Goal: Communication & Community: Answer question/provide support

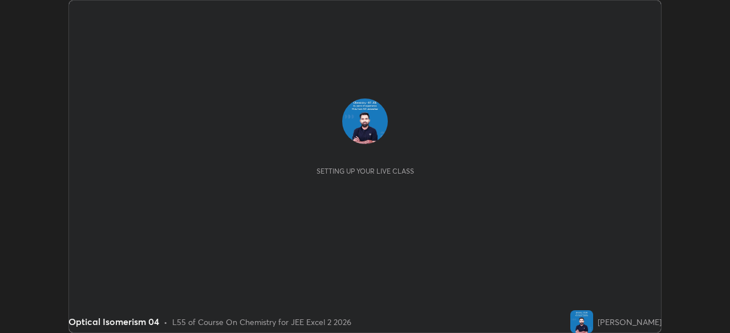
scroll to position [333, 729]
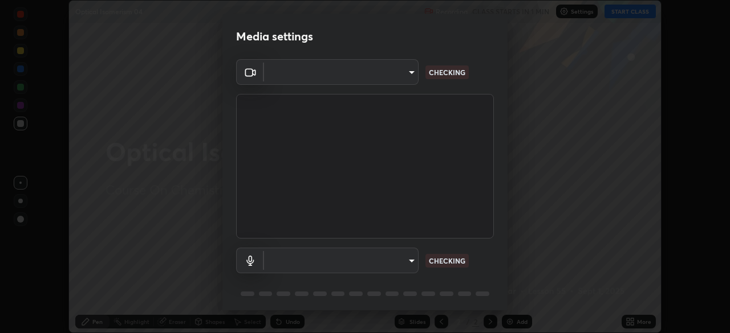
click at [408, 263] on body "Erase all Optical Isomerism 04 Recording CLASS STARTS IN 1 MIN Settings START C…" at bounding box center [365, 166] width 730 height 333
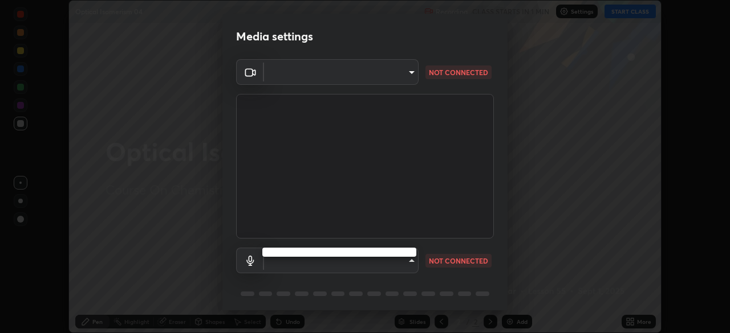
type input "f9c9e40c1fdfe5ebbc4e1433fe736b883486ebc84e0c1da292a4ca4c1bdb3432"
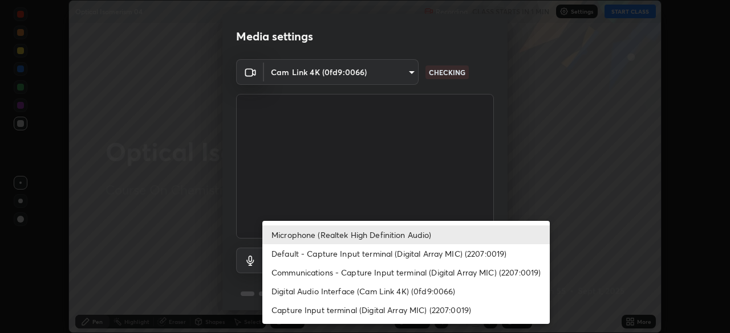
click at [390, 254] on li "Default - Capture Input terminal (Digital Array MIC) (2207:0019)" at bounding box center [405, 254] width 287 height 19
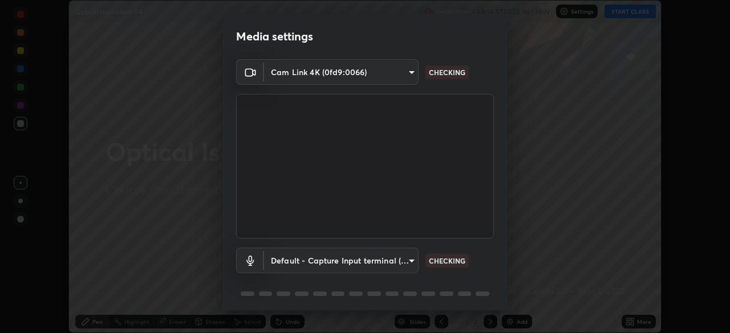
click at [399, 257] on body "Erase all Optical Isomerism 04 Recording CLASS STARTS IN 1 MIN Settings START C…" at bounding box center [365, 166] width 730 height 333
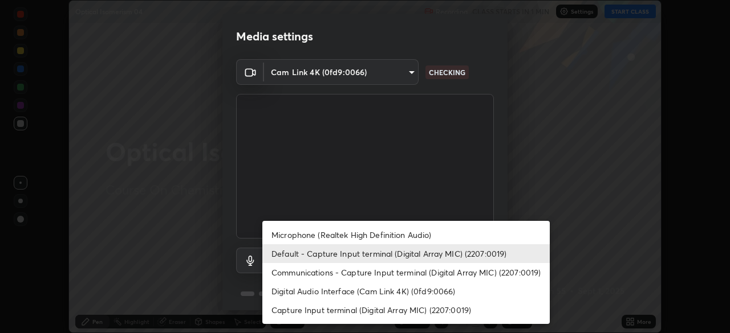
click at [386, 234] on li "Microphone (Realtek High Definition Audio)" at bounding box center [405, 235] width 287 height 19
type input "cc6b24f64f306b83a819cfe3ad69ec83db29d8ed6e53624fa730e1126e555d50"
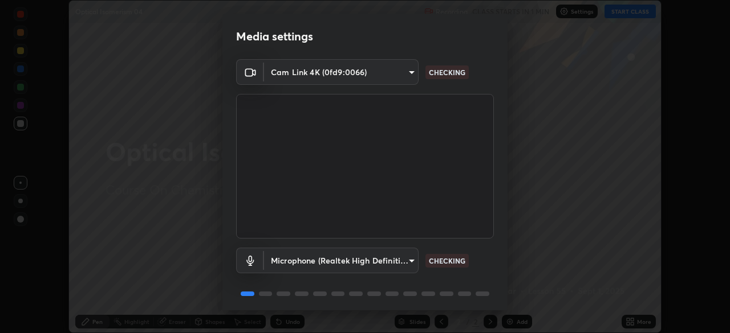
scroll to position [40, 0]
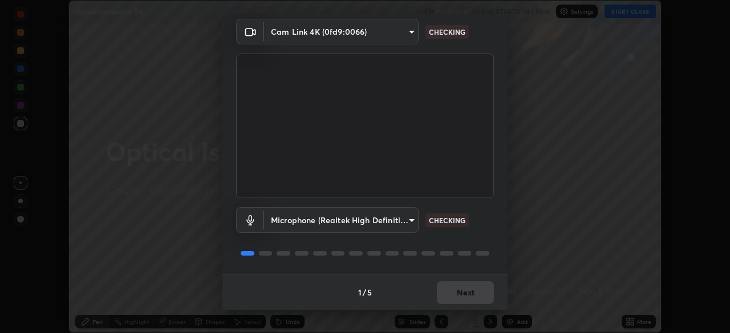
click at [463, 296] on div "1 / 5 Next" at bounding box center [364, 292] width 285 height 36
click at [467, 296] on div "1 / 5 Next" at bounding box center [364, 292] width 285 height 36
click at [464, 295] on div "1 / 5 Next" at bounding box center [364, 292] width 285 height 36
click at [466, 298] on div "1 / 5 Next" at bounding box center [364, 292] width 285 height 36
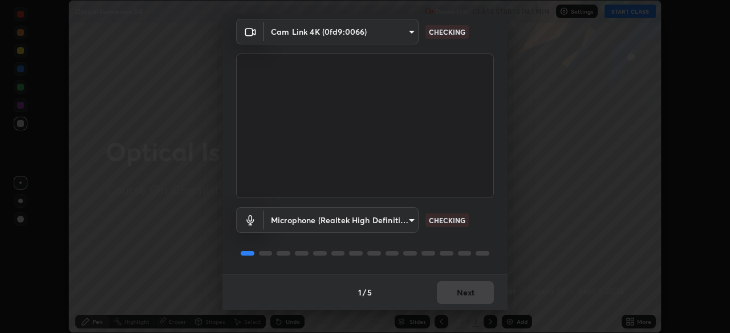
click at [468, 296] on div "1 / 5 Next" at bounding box center [364, 292] width 285 height 36
click at [471, 296] on div "1 / 5 Next" at bounding box center [364, 292] width 285 height 36
click at [467, 294] on div "1 / 5 Next" at bounding box center [364, 292] width 285 height 36
click at [472, 294] on div "1 / 5 Next" at bounding box center [364, 292] width 285 height 36
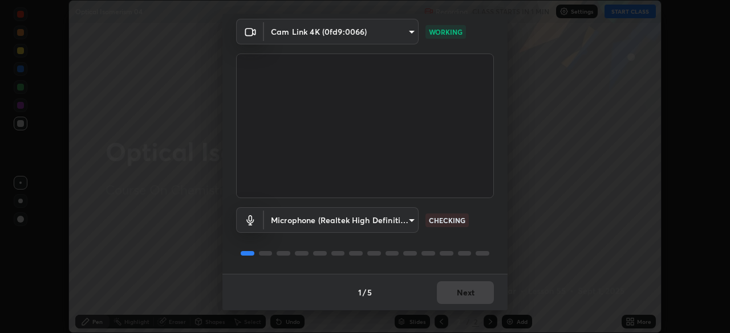
click at [472, 294] on div "1 / 5 Next" at bounding box center [364, 292] width 285 height 36
click at [478, 294] on div "1 / 5 Next" at bounding box center [364, 292] width 285 height 36
click at [481, 291] on div "1 / 5 Next" at bounding box center [364, 292] width 285 height 36
click at [478, 294] on div "1 / 5 Next" at bounding box center [364, 292] width 285 height 36
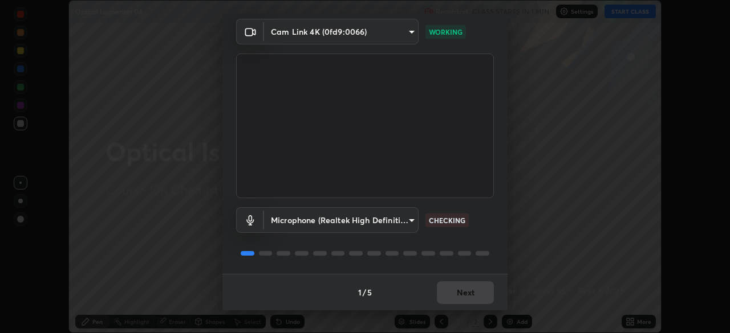
click at [478, 294] on div "1 / 5 Next" at bounding box center [364, 292] width 285 height 36
click at [482, 292] on div "1 / 5 Next" at bounding box center [364, 292] width 285 height 36
click at [482, 295] on div "1 / 5 Next" at bounding box center [364, 292] width 285 height 36
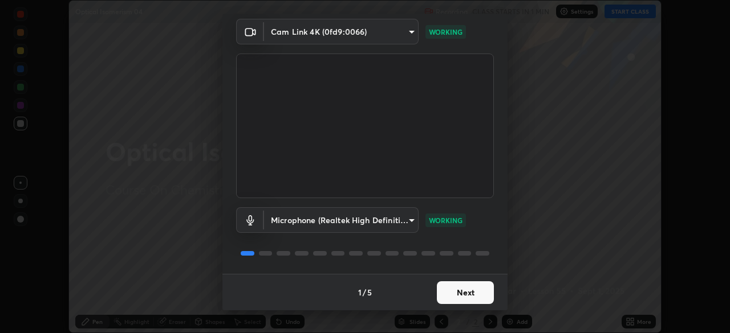
click at [480, 298] on button "Next" at bounding box center [465, 293] width 57 height 23
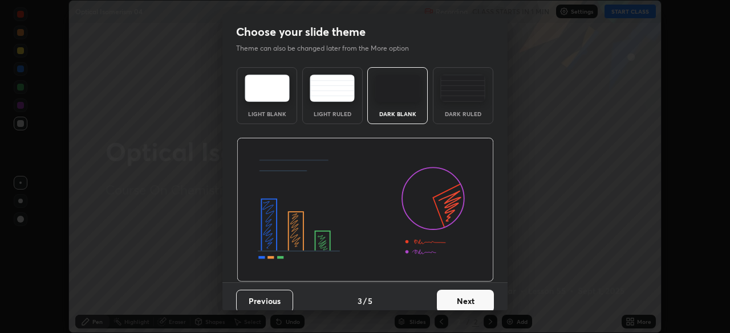
click at [478, 296] on button "Next" at bounding box center [465, 301] width 57 height 23
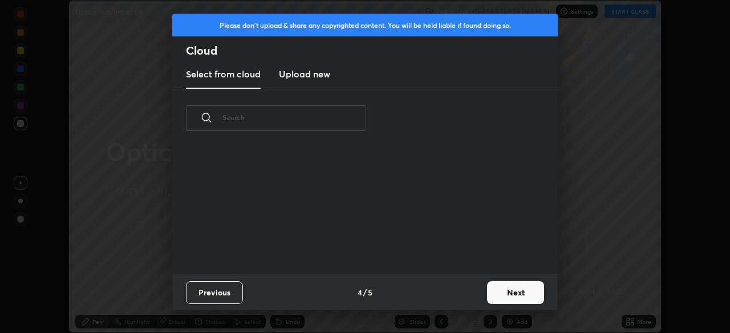
click at [494, 288] on button "Next" at bounding box center [515, 293] width 57 height 23
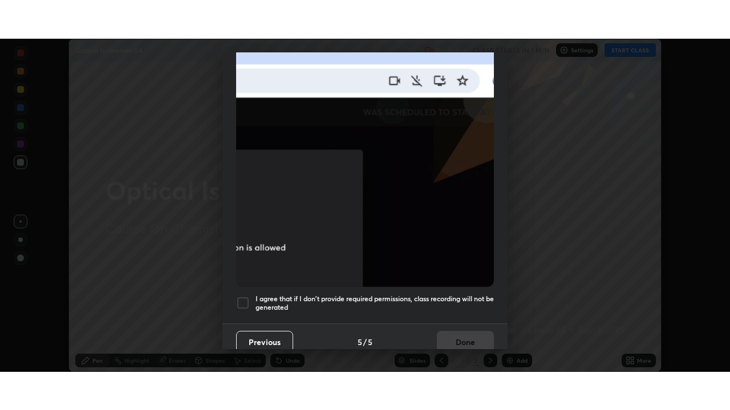
scroll to position [273, 0]
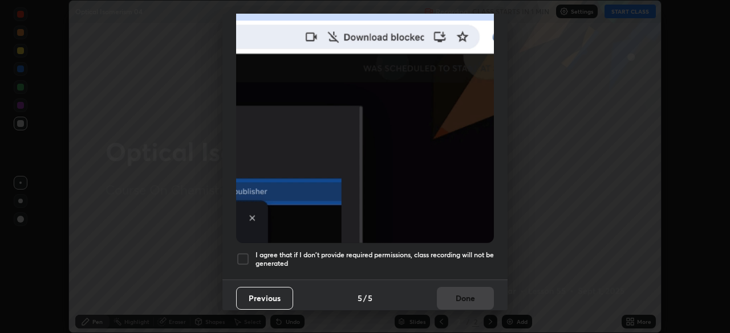
click at [244, 253] on div at bounding box center [243, 260] width 14 height 14
click at [447, 288] on button "Done" at bounding box center [465, 298] width 57 height 23
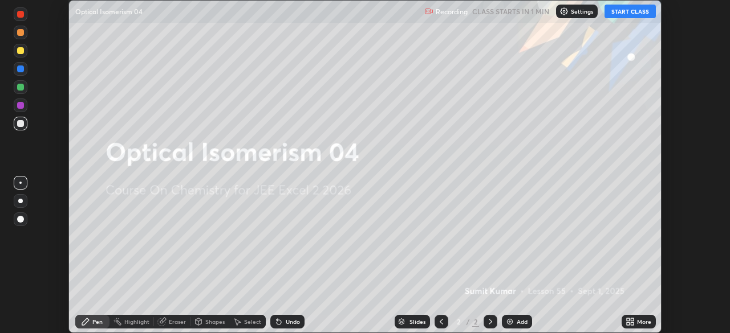
click at [507, 321] on img at bounding box center [509, 322] width 9 height 9
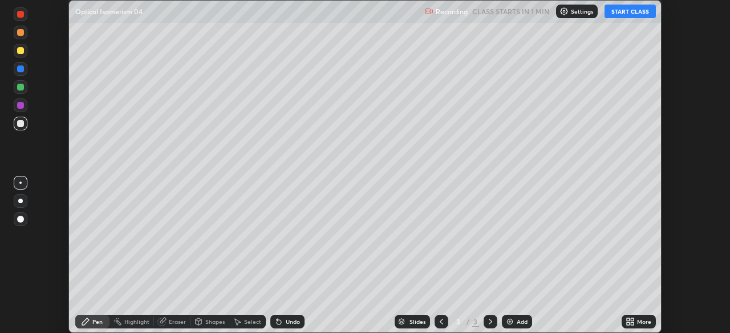
click at [624, 12] on button "START CLASS" at bounding box center [629, 12] width 51 height 14
click at [629, 324] on icon at bounding box center [627, 324] width 3 height 3
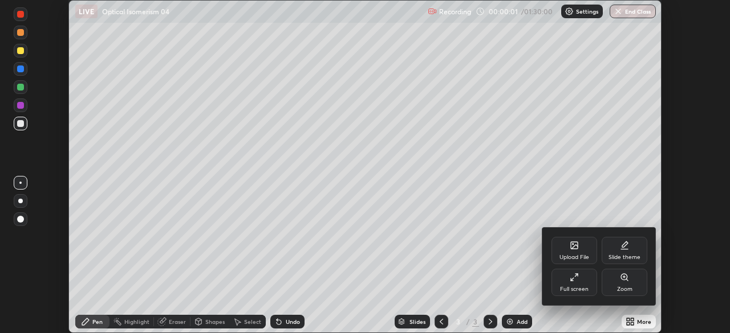
click at [575, 287] on div "Full screen" at bounding box center [574, 290] width 29 height 6
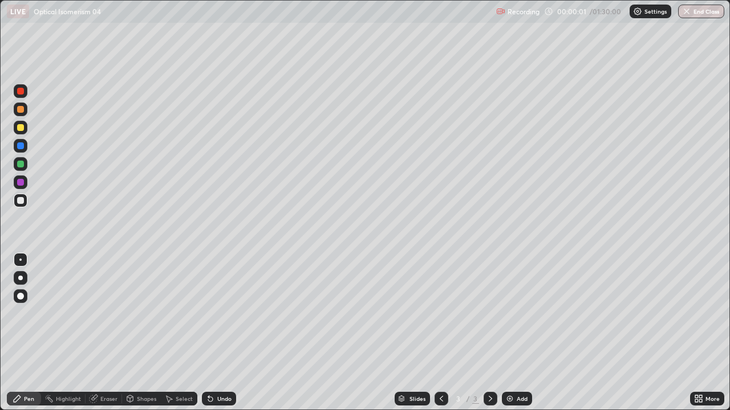
scroll to position [410, 730]
click at [25, 89] on div at bounding box center [21, 91] width 14 height 14
click at [23, 166] on div at bounding box center [21, 164] width 14 height 14
click at [16, 129] on div at bounding box center [21, 128] width 14 height 14
click at [208, 333] on icon at bounding box center [208, 396] width 1 height 1
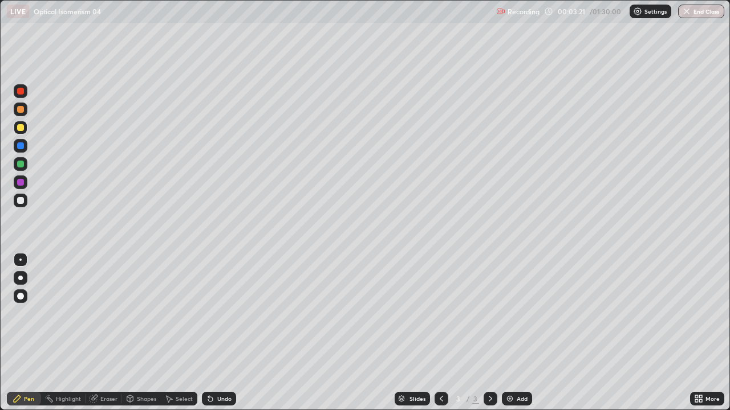
click at [208, 333] on icon at bounding box center [210, 399] width 5 height 5
click at [206, 333] on icon at bounding box center [210, 398] width 9 height 9
click at [208, 333] on icon at bounding box center [210, 399] width 5 height 5
click at [21, 184] on div at bounding box center [20, 182] width 7 height 7
click at [510, 333] on img at bounding box center [509, 398] width 9 height 9
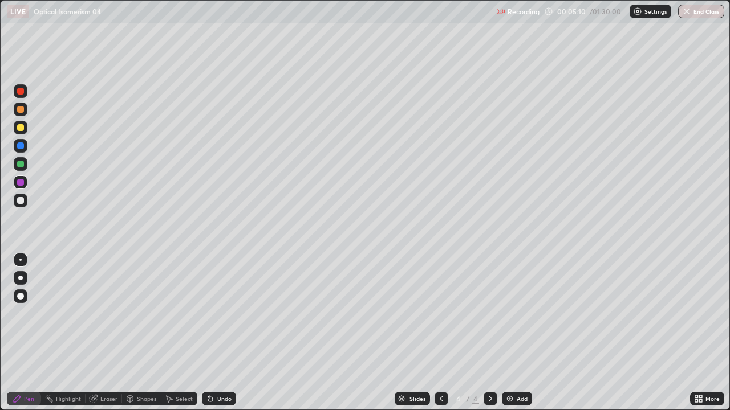
click at [21, 108] on div at bounding box center [20, 109] width 7 height 7
click at [15, 131] on div at bounding box center [21, 128] width 14 height 14
click at [19, 164] on div at bounding box center [20, 164] width 7 height 7
click at [514, 333] on div "Add" at bounding box center [517, 399] width 30 height 14
click at [25, 205] on div at bounding box center [21, 201] width 14 height 14
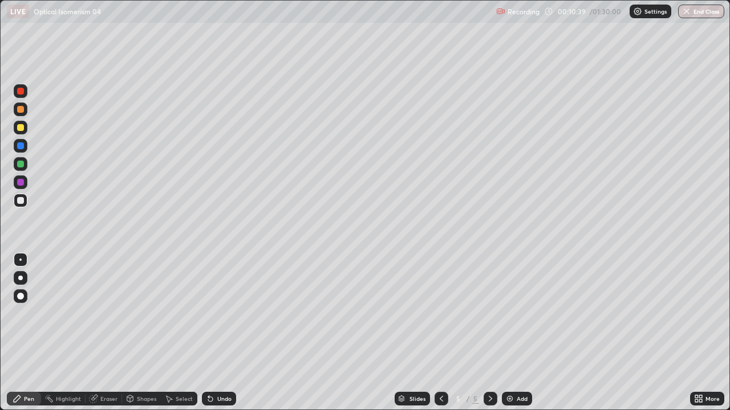
click at [439, 333] on icon at bounding box center [440, 399] width 3 height 6
click at [489, 333] on icon at bounding box center [490, 398] width 9 height 9
click at [20, 165] on div at bounding box center [20, 164] width 7 height 7
click at [218, 333] on div "Undo" at bounding box center [224, 399] width 14 height 6
click at [20, 201] on div at bounding box center [20, 200] width 7 height 7
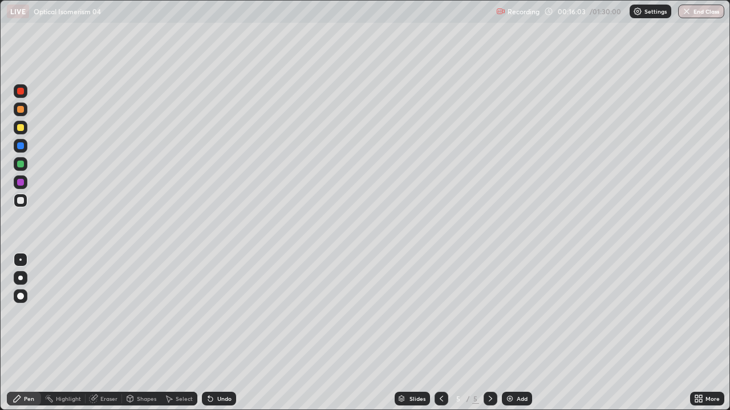
click at [20, 131] on div at bounding box center [20, 127] width 7 height 7
click at [18, 95] on div at bounding box center [21, 91] width 14 height 14
click at [15, 146] on div at bounding box center [21, 146] width 14 height 14
click at [16, 111] on div at bounding box center [21, 110] width 14 height 14
click at [15, 202] on div at bounding box center [21, 201] width 14 height 14
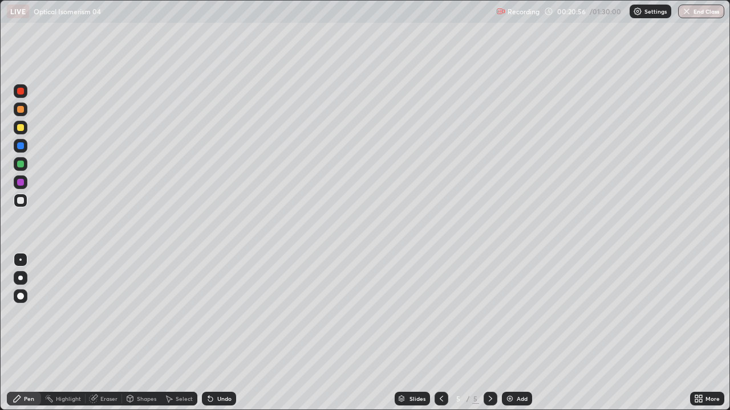
click at [15, 131] on div at bounding box center [21, 128] width 14 height 14
click at [209, 333] on icon at bounding box center [210, 399] width 5 height 5
click at [212, 333] on icon at bounding box center [210, 398] width 9 height 9
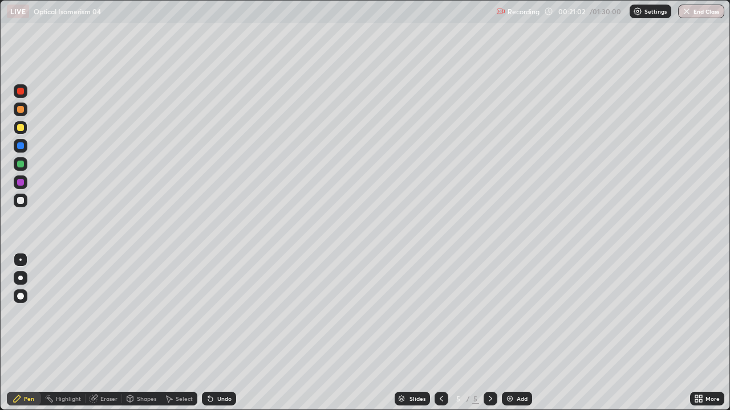
click at [214, 333] on div "Undo" at bounding box center [219, 399] width 34 height 14
click at [117, 333] on div "Eraser" at bounding box center [104, 399] width 36 height 14
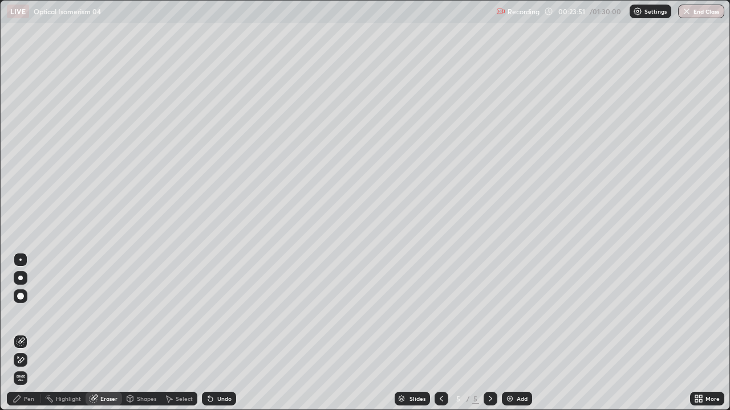
click at [511, 333] on img at bounding box center [509, 398] width 9 height 9
click at [32, 333] on div "Pen" at bounding box center [29, 399] width 10 height 6
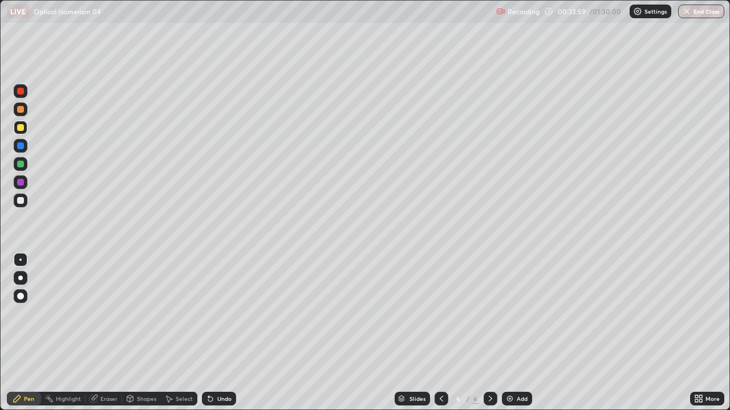
click at [17, 96] on div at bounding box center [21, 91] width 14 height 14
click at [15, 132] on div at bounding box center [21, 128] width 14 height 14
click at [281, 333] on div "Slides 6 / 6 Add" at bounding box center [463, 399] width 454 height 23
click at [209, 333] on icon at bounding box center [210, 399] width 5 height 5
click at [514, 333] on div "Add" at bounding box center [517, 399] width 30 height 14
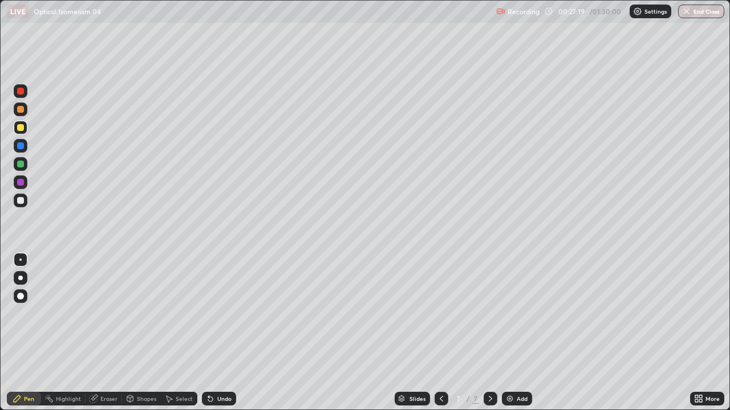
click at [14, 165] on div at bounding box center [21, 164] width 14 height 14
click at [15, 129] on div at bounding box center [21, 128] width 14 height 14
click at [15, 111] on div at bounding box center [21, 110] width 14 height 14
click at [208, 333] on icon at bounding box center [210, 399] width 5 height 5
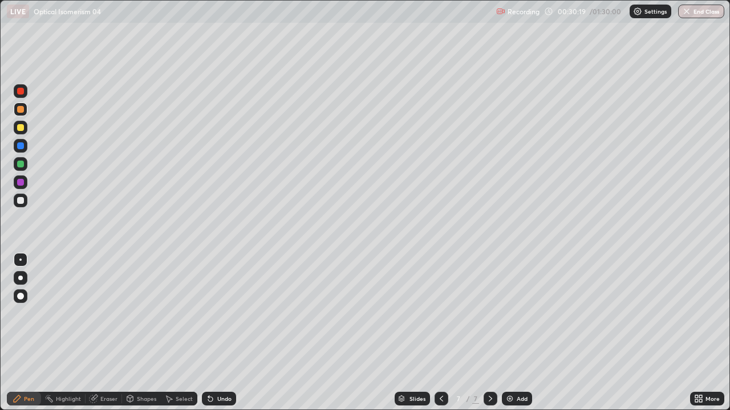
click at [208, 333] on icon at bounding box center [210, 399] width 5 height 5
click at [209, 333] on icon at bounding box center [210, 399] width 5 height 5
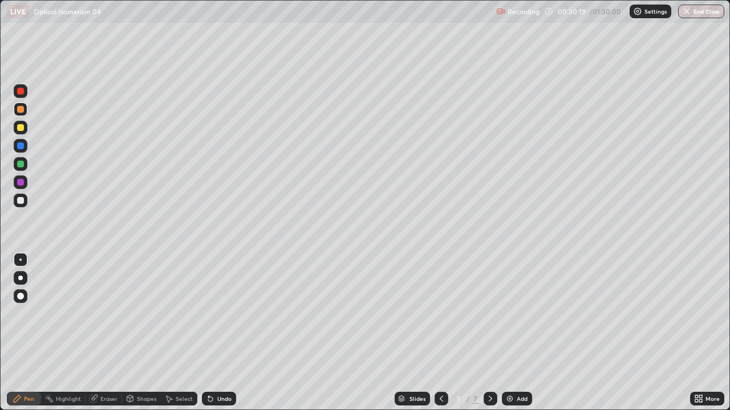
click at [209, 333] on icon at bounding box center [210, 399] width 5 height 5
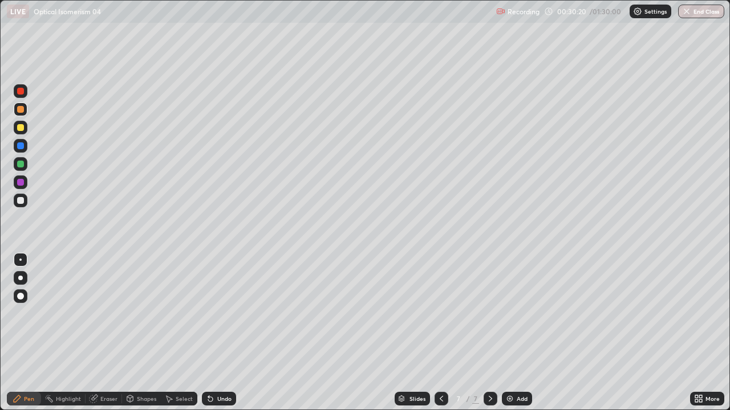
click at [208, 333] on icon at bounding box center [210, 399] width 5 height 5
click at [208, 333] on icon at bounding box center [208, 396] width 1 height 1
click at [0, 118] on div "Setting up your live class" at bounding box center [365, 205] width 730 height 410
click at [503, 333] on div "Add" at bounding box center [517, 399] width 30 height 14
click at [19, 91] on div at bounding box center [20, 91] width 7 height 7
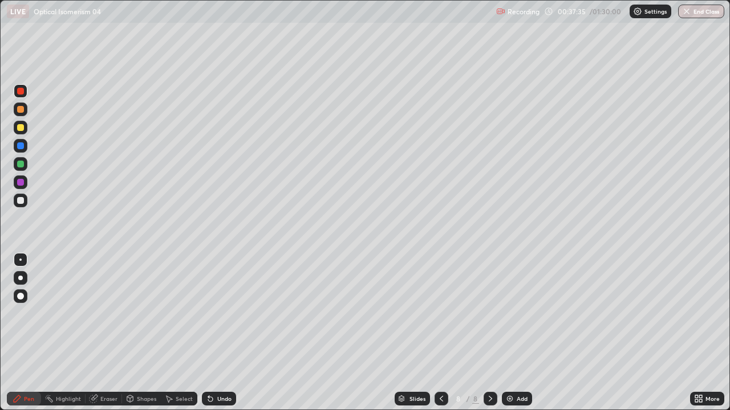
click at [214, 333] on div "Undo" at bounding box center [219, 399] width 34 height 14
click at [21, 128] on div at bounding box center [20, 127] width 7 height 7
click at [16, 165] on div at bounding box center [21, 164] width 14 height 14
click at [440, 333] on icon at bounding box center [441, 398] width 9 height 9
click at [484, 333] on div at bounding box center [490, 399] width 14 height 14
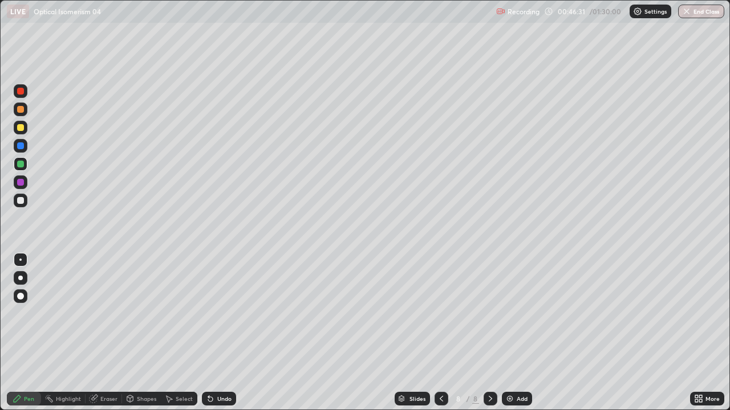
click at [442, 333] on div at bounding box center [441, 399] width 14 height 14
click at [489, 333] on icon at bounding box center [490, 398] width 9 height 9
click at [503, 333] on div "Add" at bounding box center [517, 399] width 30 height 14
click at [15, 129] on div at bounding box center [21, 128] width 14 height 14
click at [507, 333] on img at bounding box center [509, 398] width 9 height 9
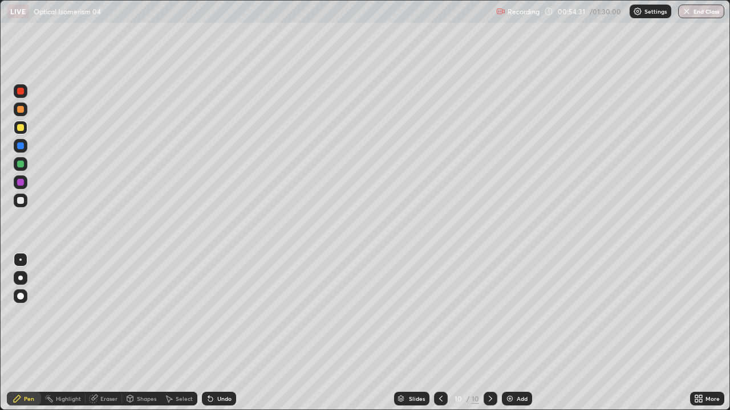
click at [22, 203] on div at bounding box center [20, 200] width 7 height 7
click at [15, 128] on div at bounding box center [21, 128] width 14 height 14
click at [435, 333] on div at bounding box center [441, 399] width 14 height 14
click at [439, 333] on icon at bounding box center [440, 399] width 3 height 6
click at [489, 333] on icon at bounding box center [490, 398] width 9 height 9
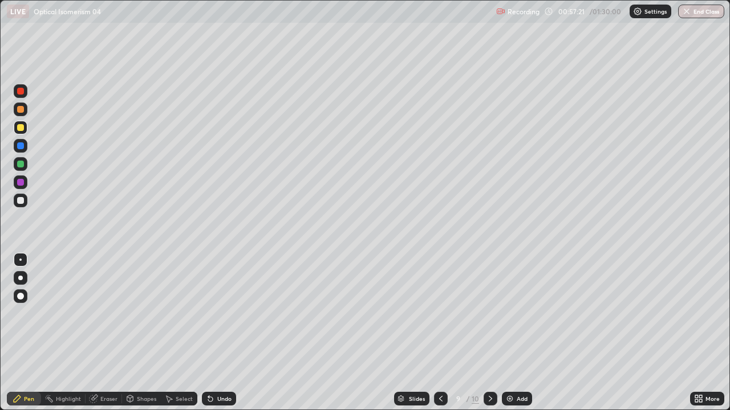
click at [489, 333] on icon at bounding box center [490, 398] width 9 height 9
click at [17, 112] on div at bounding box center [21, 110] width 14 height 14
click at [507, 333] on img at bounding box center [509, 398] width 9 height 9
click at [14, 129] on div at bounding box center [21, 128] width 14 height 14
click at [18, 94] on div at bounding box center [20, 91] width 7 height 7
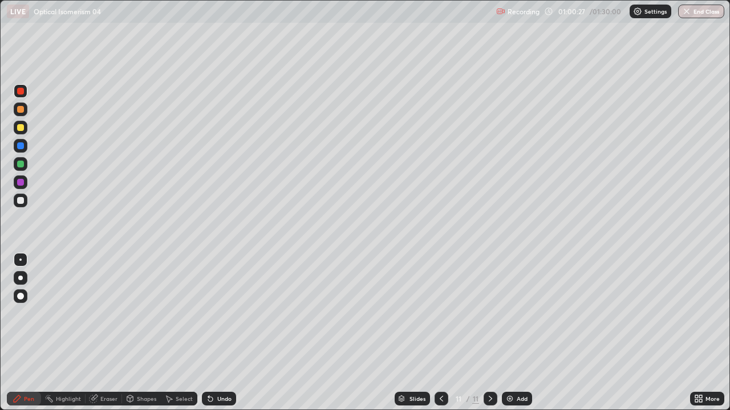
click at [14, 132] on div at bounding box center [21, 128] width 14 height 18
click at [16, 162] on div at bounding box center [21, 164] width 14 height 14
click at [18, 184] on div at bounding box center [20, 182] width 7 height 7
click at [206, 333] on div "Undo" at bounding box center [219, 399] width 34 height 14
click at [441, 333] on icon at bounding box center [441, 398] width 9 height 9
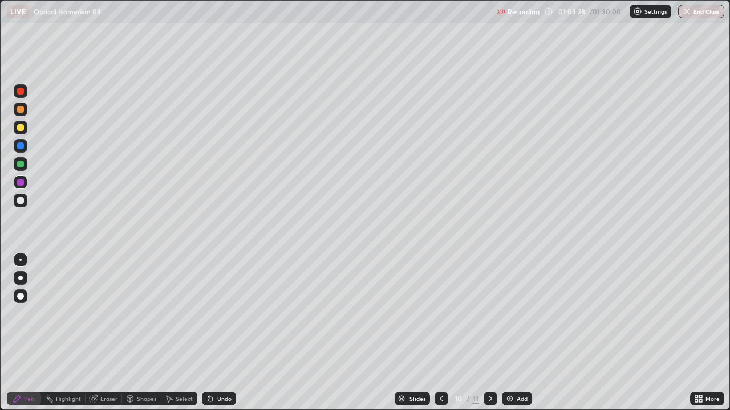
click at [441, 333] on icon at bounding box center [441, 398] width 9 height 9
click at [444, 333] on icon at bounding box center [441, 398] width 9 height 9
click at [440, 333] on icon at bounding box center [441, 398] width 9 height 9
click at [490, 333] on icon at bounding box center [490, 399] width 3 height 6
click at [490, 333] on icon at bounding box center [490, 398] width 9 height 9
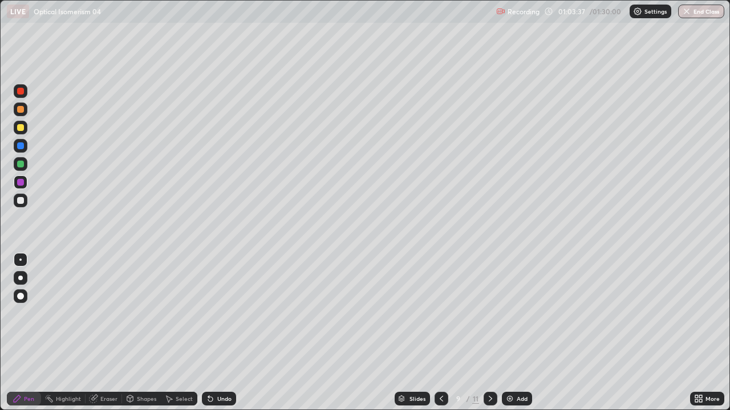
click at [489, 333] on icon at bounding box center [490, 398] width 9 height 9
click at [491, 333] on icon at bounding box center [490, 399] width 3 height 6
click at [489, 333] on icon at bounding box center [490, 398] width 9 height 9
click at [20, 92] on div at bounding box center [20, 91] width 7 height 7
click at [16, 148] on div at bounding box center [21, 146] width 14 height 14
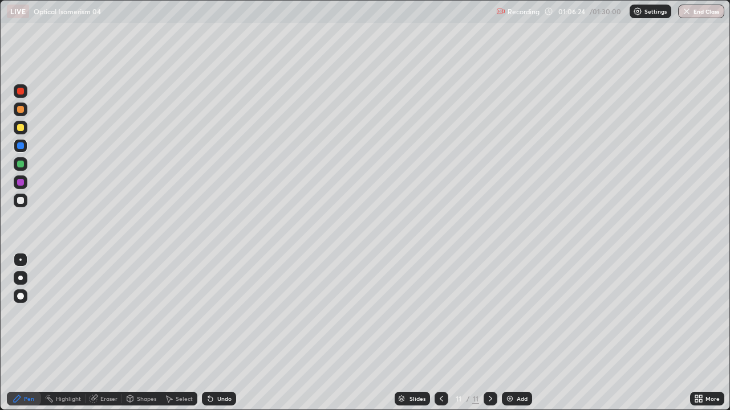
click at [14, 148] on div at bounding box center [21, 146] width 14 height 14
click at [512, 333] on div "Add" at bounding box center [517, 399] width 30 height 14
click at [16, 128] on div at bounding box center [21, 128] width 14 height 14
click at [15, 95] on div at bounding box center [21, 91] width 14 height 14
click at [214, 333] on div "Undo" at bounding box center [219, 399] width 34 height 14
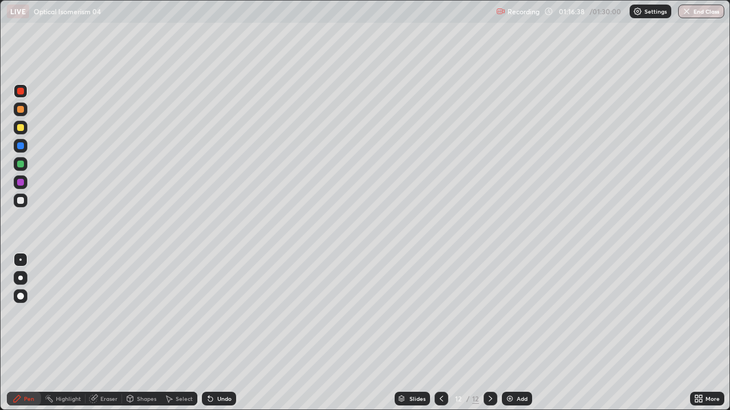
click at [510, 333] on img at bounding box center [509, 398] width 9 height 9
click at [23, 131] on div at bounding box center [21, 128] width 14 height 14
click at [208, 333] on icon at bounding box center [210, 399] width 5 height 5
click at [16, 92] on div at bounding box center [21, 91] width 14 height 14
click at [15, 131] on div at bounding box center [21, 128] width 14 height 14
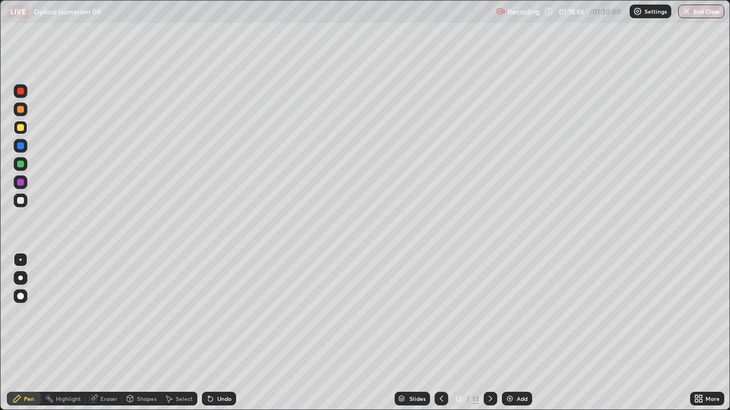
click at [15, 165] on div at bounding box center [21, 164] width 14 height 14
click at [15, 131] on div at bounding box center [21, 128] width 14 height 14
click at [18, 166] on div at bounding box center [20, 164] width 7 height 7
click at [112, 333] on div "Eraser" at bounding box center [108, 399] width 17 height 6
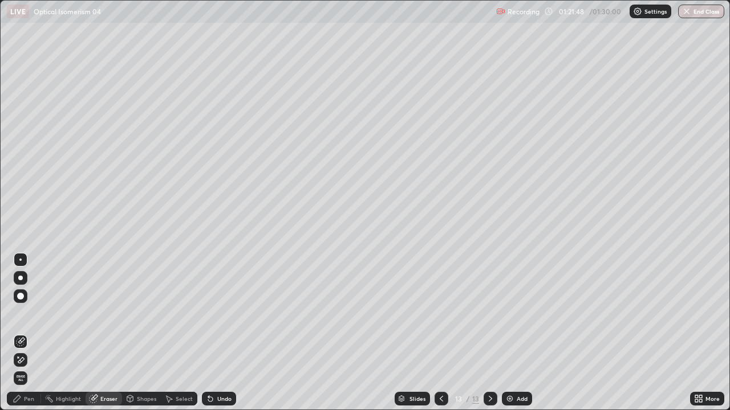
click at [27, 333] on div "Pen" at bounding box center [29, 399] width 10 height 6
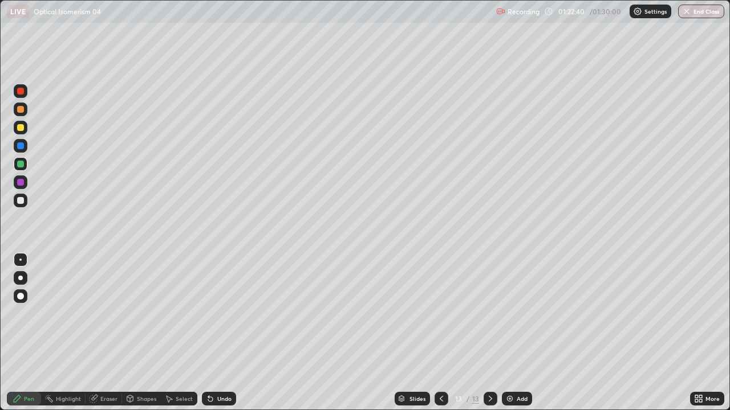
click at [26, 201] on div at bounding box center [21, 201] width 14 height 14
click at [17, 128] on div at bounding box center [21, 128] width 14 height 14
click at [687, 11] on img "button" at bounding box center [686, 11] width 9 height 9
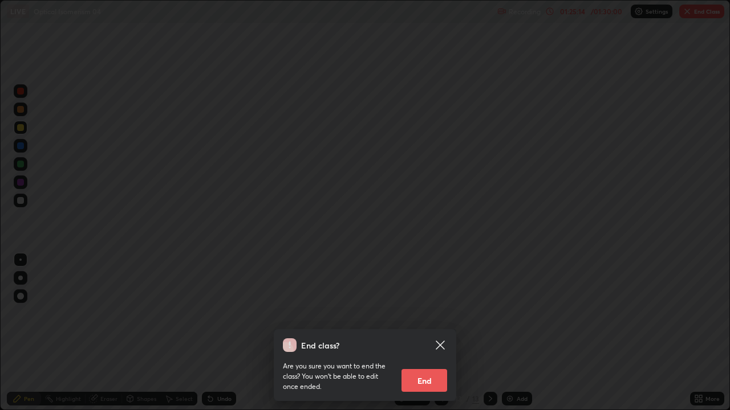
click at [420, 333] on button "End" at bounding box center [424, 380] width 46 height 23
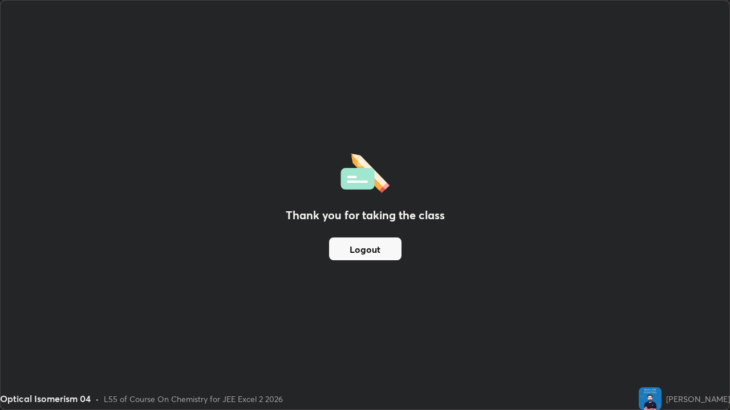
click at [378, 251] on button "Logout" at bounding box center [365, 249] width 72 height 23
